Goal: Task Accomplishment & Management: Use online tool/utility

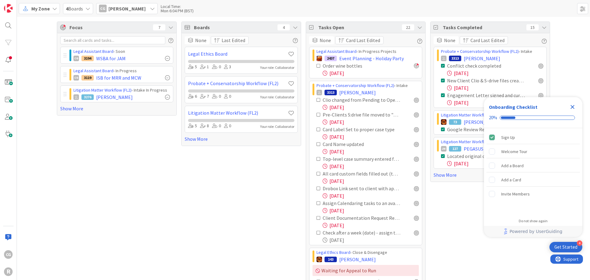
click at [574, 106] on icon "Close Checklist" at bounding box center [572, 106] width 7 height 7
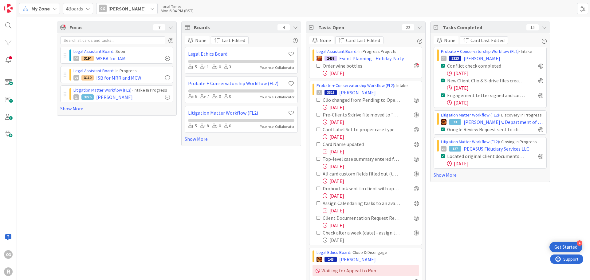
click at [40, 5] on span "My Zone" at bounding box center [40, 8] width 18 height 7
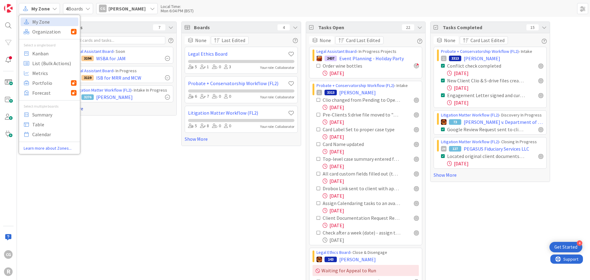
click at [90, 108] on link "Show More" at bounding box center [116, 108] width 113 height 7
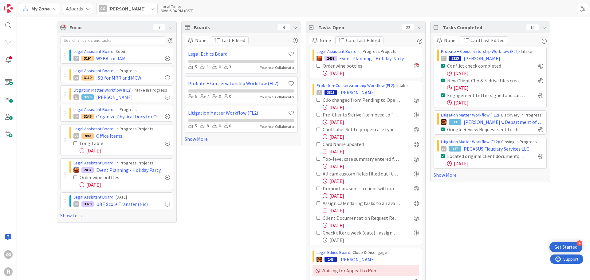
click at [32, 8] on span "My Zone" at bounding box center [40, 8] width 18 height 7
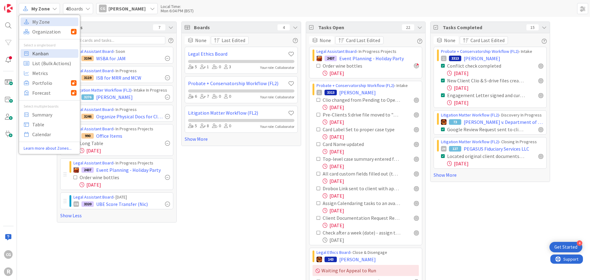
click at [57, 51] on span "Kanban" at bounding box center [54, 53] width 44 height 9
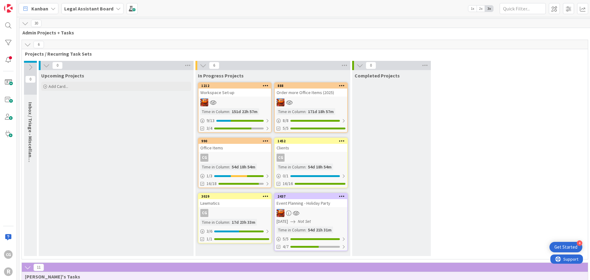
scroll to position [691, 0]
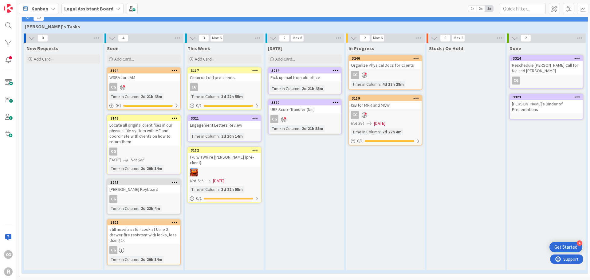
click at [247, 83] on div "CG" at bounding box center [224, 87] width 73 height 8
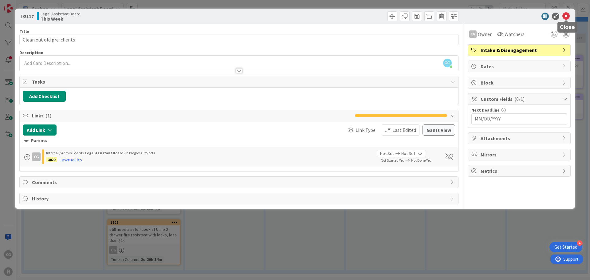
click at [568, 16] on icon at bounding box center [565, 16] width 7 height 7
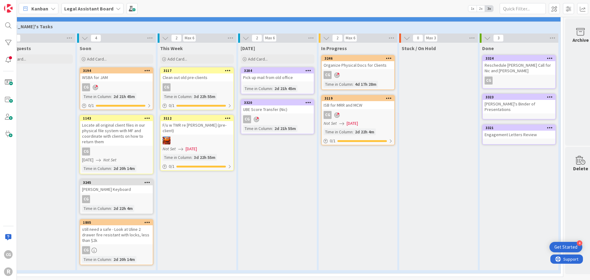
scroll to position [691, 32]
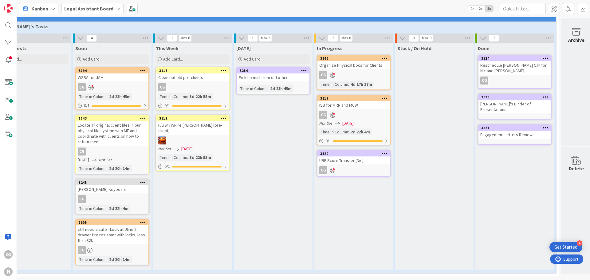
click at [360, 145] on div "In Progress 3246 Organize Physical Docs for Clients CG Time in Column : 4d 17h …" at bounding box center [353, 156] width 79 height 227
